Goal: Task Accomplishment & Management: Complete application form

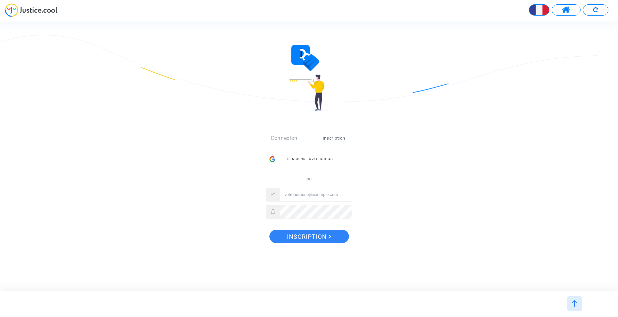
click at [287, 195] on input "Email" at bounding box center [316, 194] width 72 height 13
type input "c"
click at [313, 158] on div "S’inscrire avec Google" at bounding box center [309, 158] width 86 height 13
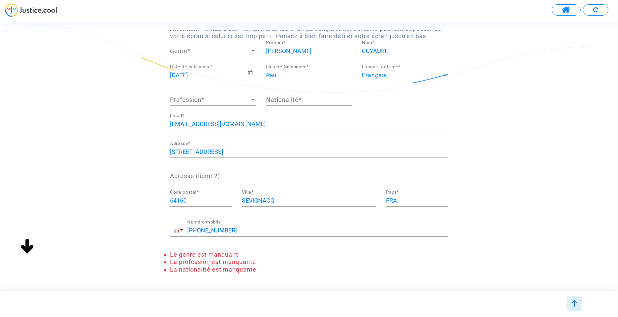
scroll to position [33, 0]
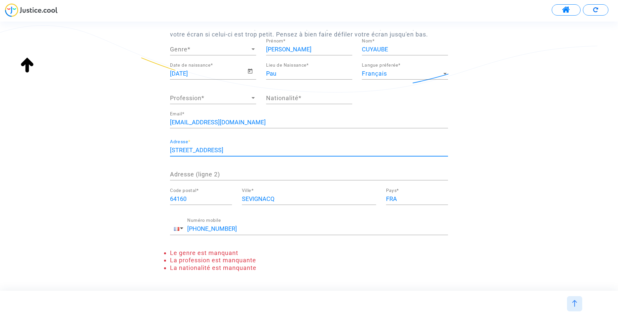
drag, startPoint x: 235, startPoint y: 147, endPoint x: 208, endPoint y: 150, distance: 26.6
click at [208, 150] on input "1400 route de l'aquitaine" at bounding box center [309, 150] width 278 height 7
type input "1400 route de garlin"
click at [327, 242] on div "+33 677297469 Numéro mobile" at bounding box center [309, 230] width 278 height 25
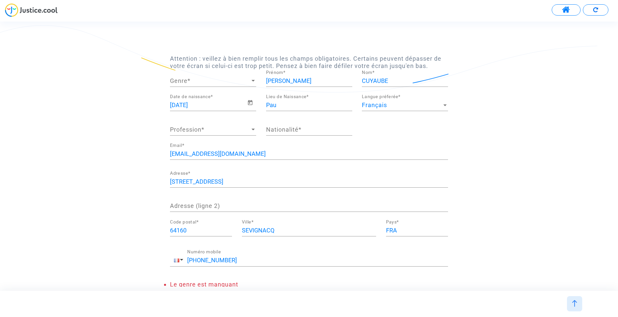
scroll to position [0, 0]
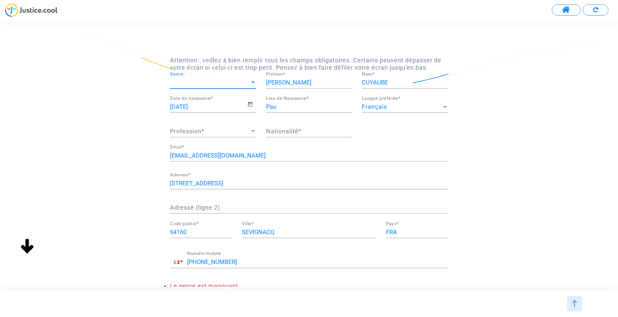
click at [253, 81] on div at bounding box center [253, 82] width 6 height 7
click at [211, 99] on span "Monsieur" at bounding box center [213, 100] width 86 height 18
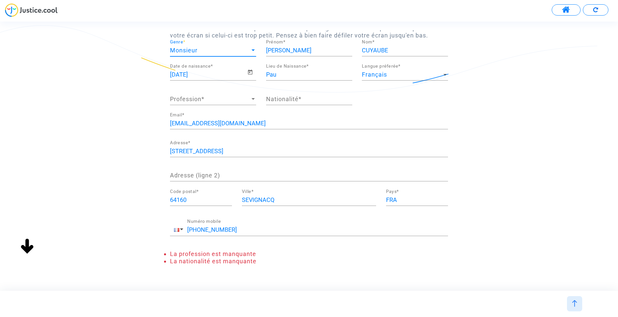
scroll to position [33, 0]
click at [253, 97] on div at bounding box center [253, 98] width 6 height 7
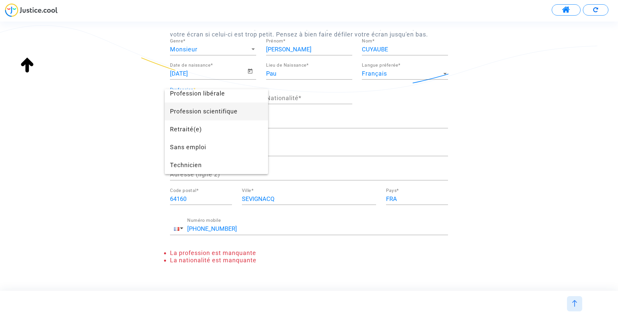
scroll to position [625, 0]
click at [195, 167] on span "Technicien" at bounding box center [216, 165] width 93 height 18
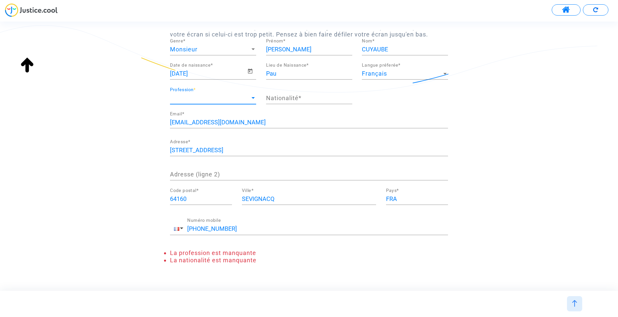
scroll to position [555, 0]
click at [306, 97] on input "Nationalité *" at bounding box center [309, 98] width 86 height 7
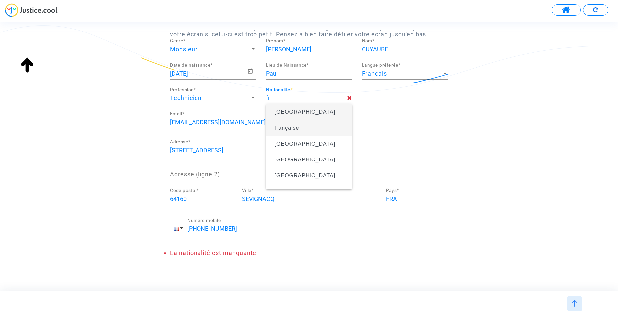
click at [286, 130] on span "française" at bounding box center [287, 128] width 25 height 6
type input "française"
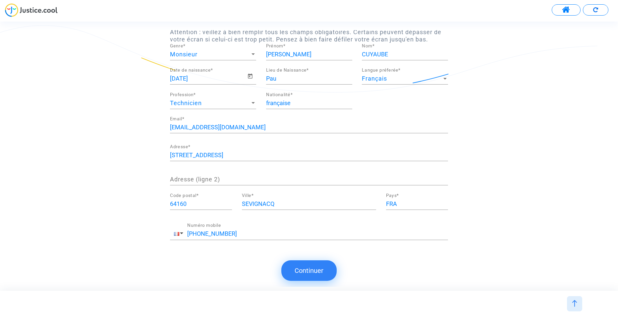
scroll to position [0, 0]
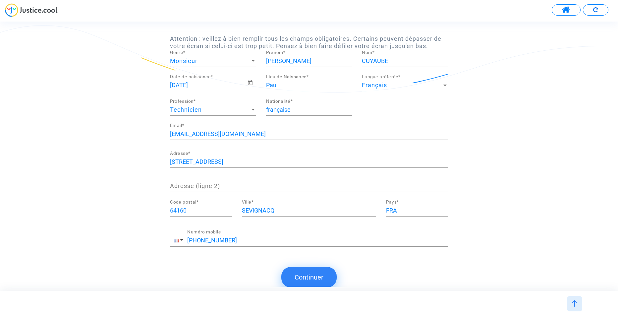
click at [311, 276] on button "Continuer" at bounding box center [308, 277] width 55 height 21
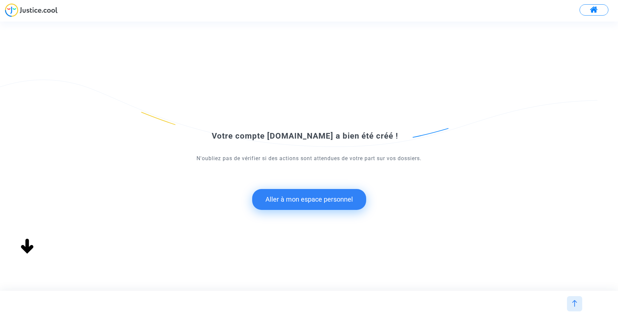
click at [310, 198] on button "Aller à mon espace personnel" at bounding box center [309, 199] width 114 height 21
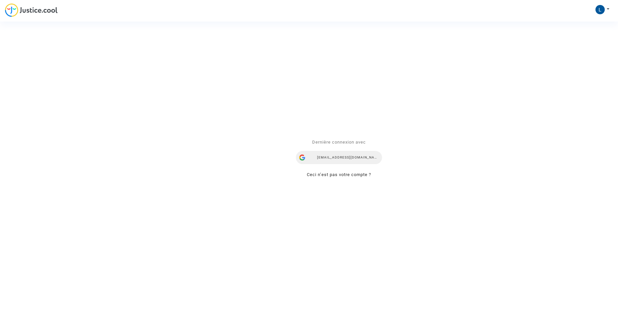
click at [345, 157] on div "cuyaubelaurent@gmail.com" at bounding box center [339, 157] width 86 height 13
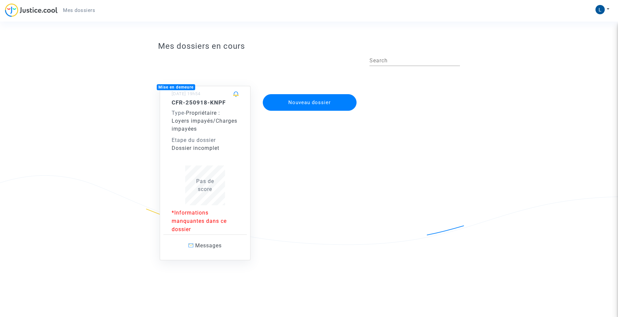
click at [197, 219] on p "*Informations manquantes dans ce dossier" at bounding box center [205, 220] width 67 height 25
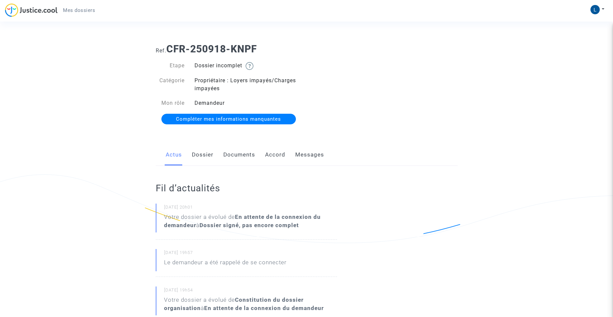
click at [226, 118] on span "Compléter mes informations manquantes" at bounding box center [228, 119] width 105 height 6
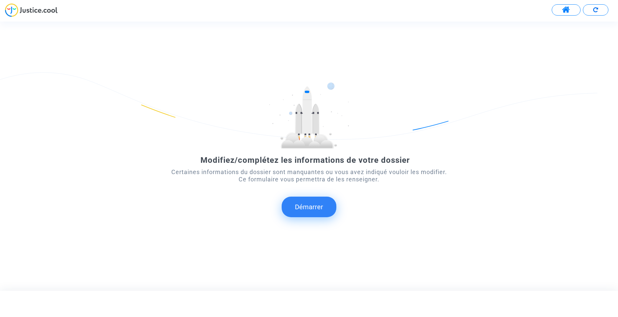
click at [306, 208] on button "Démarrer" at bounding box center [309, 206] width 55 height 21
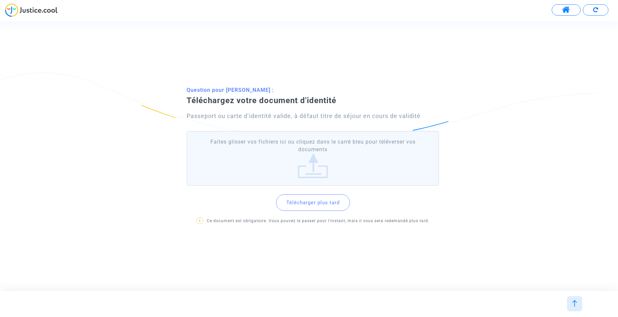
click at [312, 164] on label "Faites glisser vos fichiers ici ou cliquez dans le carré bleu pour téléverser v…" at bounding box center [313, 158] width 252 height 55
click at [0, 0] on input "Faites glisser vos fichiers ici ou cliquez dans le carré bleu pour téléverser v…" at bounding box center [0, 0] width 0 height 0
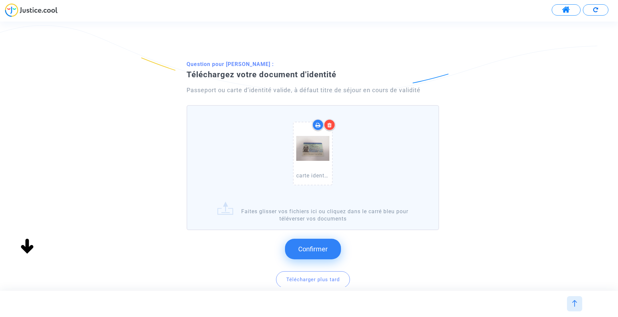
click at [226, 212] on label "carte ident l cuyaubé 1.jpg Faites glisser vos fichiers ici ou cliquez dans le …" at bounding box center [313, 167] width 252 height 125
click at [0, 0] on input "carte ident l cuyaubé 1.jpg Faites glisser vos fichiers ici ou cliquez dans le …" at bounding box center [0, 0] width 0 height 0
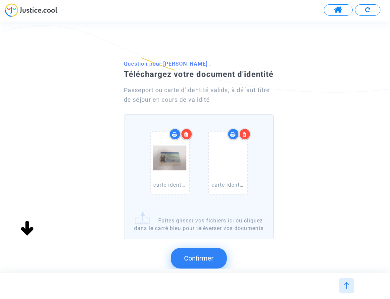
click at [196, 260] on span "Confirmer" at bounding box center [198, 258] width 29 height 8
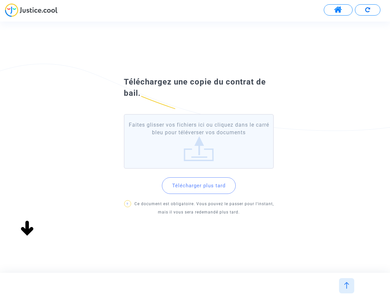
click at [199, 151] on label "Faites glisser vos fichiers ici ou cliquez dans le carré bleu pour téléverser v…" at bounding box center [199, 141] width 150 height 55
click at [0, 0] on input "Faites glisser vos fichiers ici ou cliquez dans le carré bleu pour téléverser v…" at bounding box center [0, 0] width 0 height 0
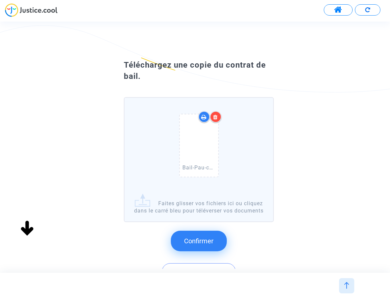
click at [216, 240] on button "Confirmer" at bounding box center [199, 241] width 56 height 21
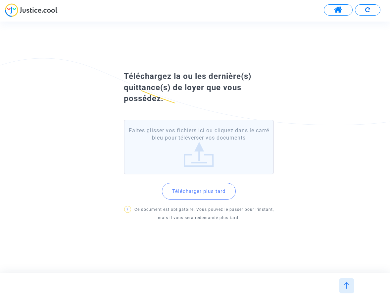
click at [200, 152] on label "Faites glisser vos fichiers ici ou cliquez dans le carré bleu pour téléverser v…" at bounding box center [199, 147] width 150 height 55
click at [0, 0] on input "Faites glisser vos fichiers ici ou cliquez dans le carré bleu pour téléverser v…" at bounding box center [0, 0] width 0 height 0
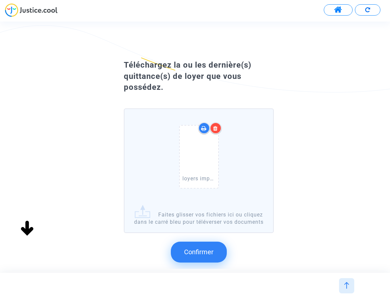
click at [205, 252] on span "Confirmer" at bounding box center [198, 252] width 29 height 8
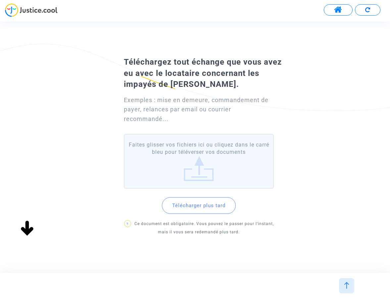
click at [206, 202] on button "Télécharger plus tard" at bounding box center [199, 205] width 74 height 17
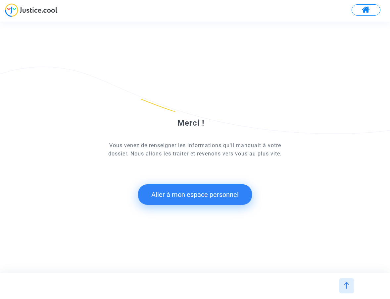
click at [217, 193] on button "Aller à mon espace personnel" at bounding box center [195, 194] width 114 height 21
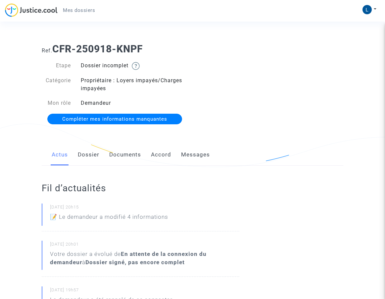
click at [114, 118] on span "Compléter mes informations manquantes" at bounding box center [114, 119] width 105 height 6
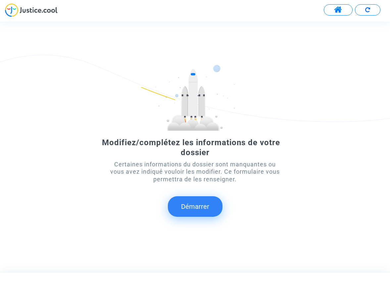
click at [193, 207] on button "Démarrer" at bounding box center [195, 206] width 55 height 21
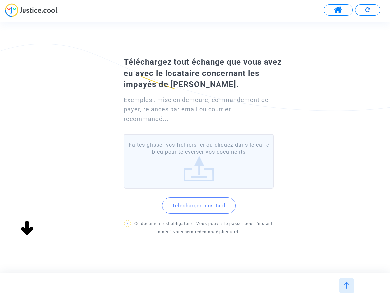
click at [195, 206] on button "Télécharger plus tard" at bounding box center [199, 205] width 74 height 17
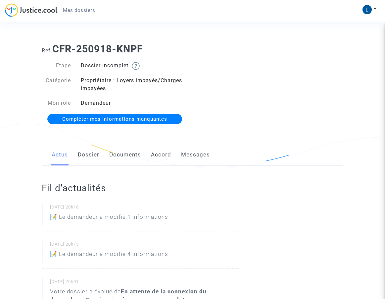
click at [135, 118] on span "Compléter mes informations manquantes" at bounding box center [114, 119] width 105 height 6
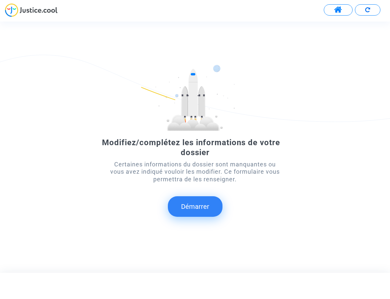
click at [198, 206] on button "Démarrer" at bounding box center [195, 206] width 55 height 21
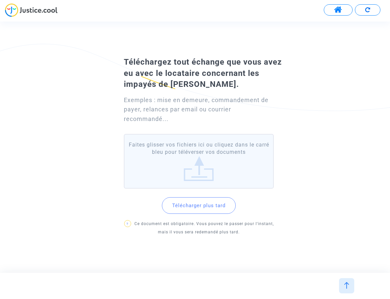
click at [203, 162] on label "Faites glisser vos fichiers ici ou cliquez dans le carré bleu pour téléverser v…" at bounding box center [199, 161] width 150 height 55
click at [0, 0] on input "Faites glisser vos fichiers ici ou cliquez dans le carré bleu pour téléverser v…" at bounding box center [0, 0] width 0 height 0
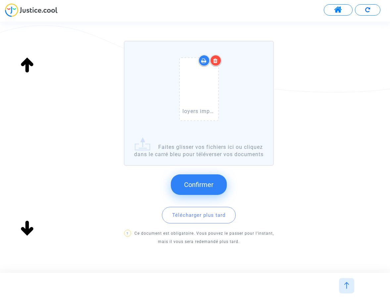
scroll to position [99, 0]
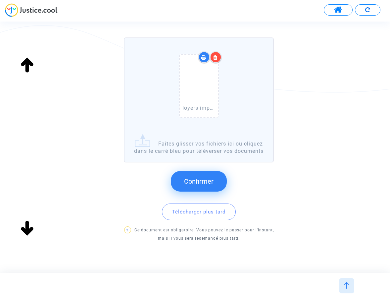
click at [198, 179] on span "Confirmer" at bounding box center [198, 181] width 29 height 8
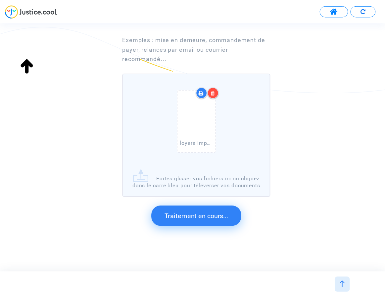
scroll to position [0, 0]
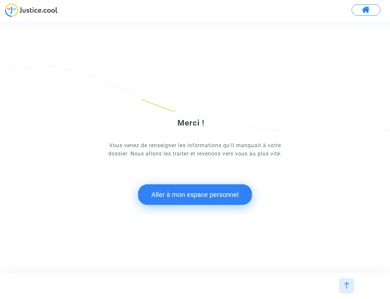
click at [206, 196] on button "Aller à mon espace personnel" at bounding box center [195, 194] width 114 height 21
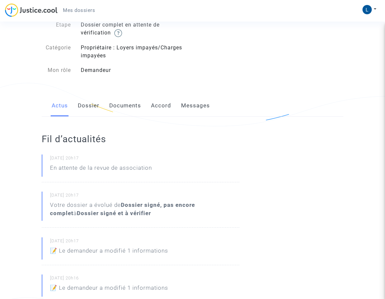
scroll to position [66, 0]
